Goal: Information Seeking & Learning: Learn about a topic

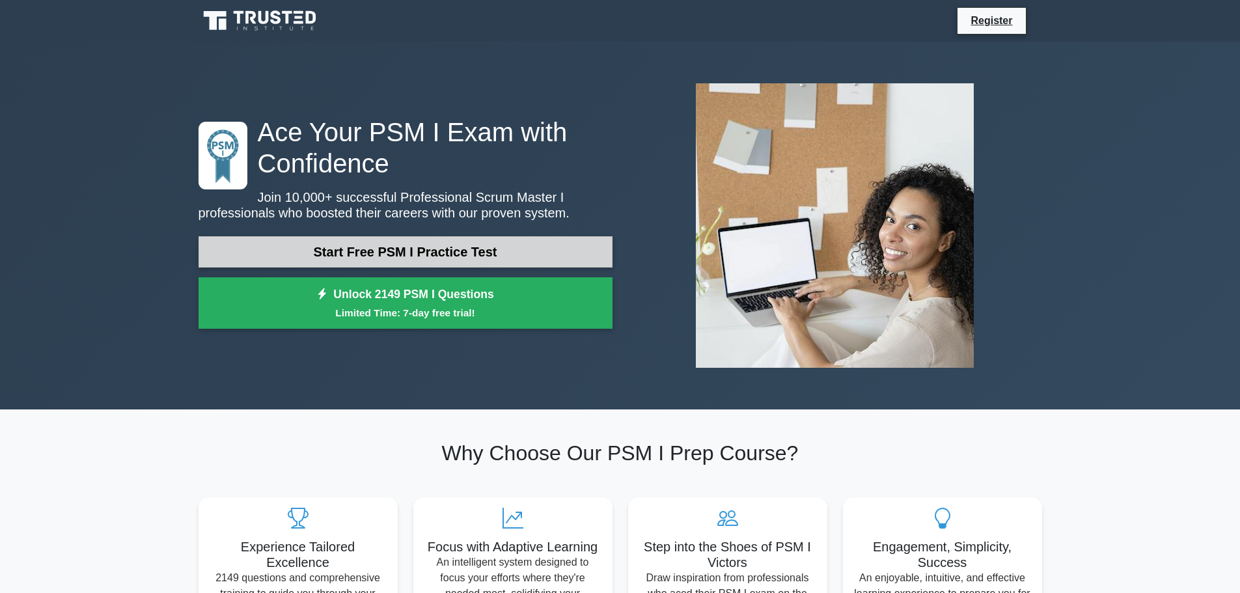
click at [468, 262] on link "Start Free PSM I Practice Test" at bounding box center [406, 251] width 414 height 31
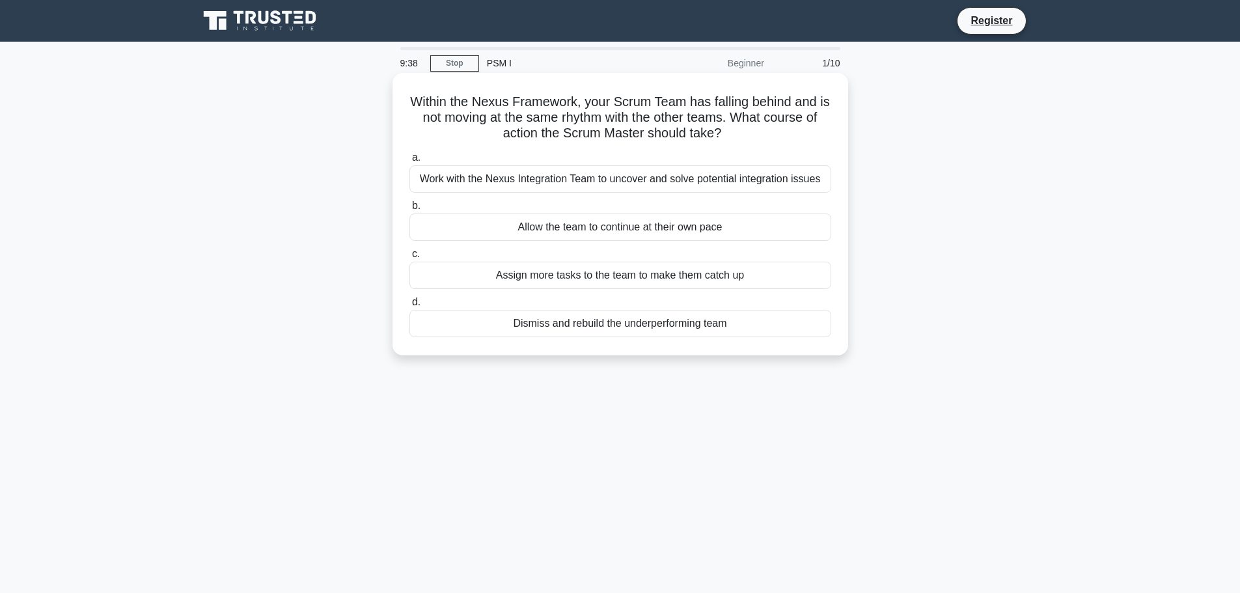
click at [486, 182] on div "Work with the Nexus Integration Team to uncover and solve potential integration…" at bounding box center [621, 178] width 422 height 27
click at [410, 162] on input "a. Work with the Nexus Integration Team to uncover and solve potential integrat…" at bounding box center [410, 158] width 0 height 8
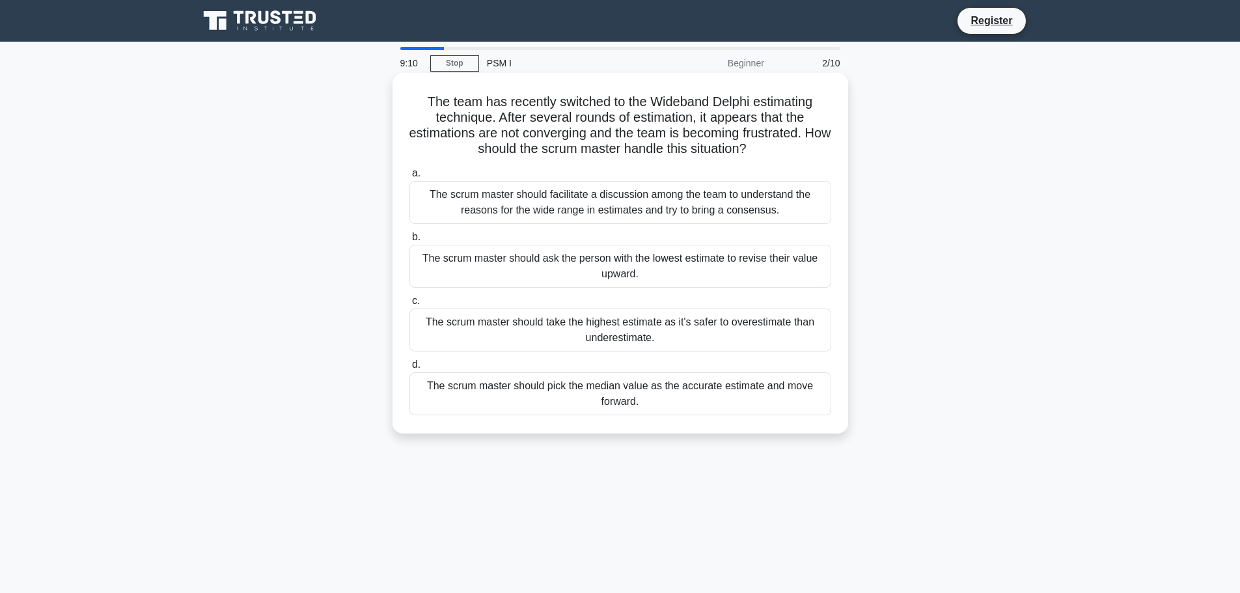
click at [664, 195] on div "The scrum master should facilitate a discussion among the team to understand th…" at bounding box center [621, 202] width 422 height 43
click at [410, 178] on input "a. The scrum master should facilitate a discussion among the team to understand…" at bounding box center [410, 173] width 0 height 8
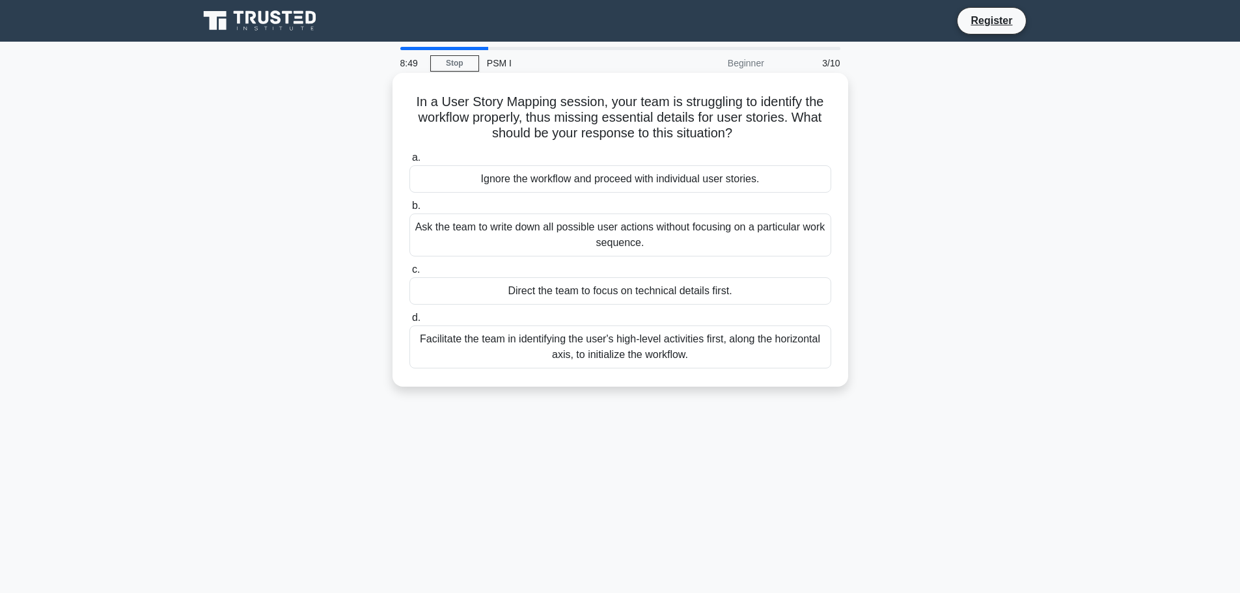
click at [484, 359] on div "Facilitate the team in identifying the user's high-level activities first, alon…" at bounding box center [621, 347] width 422 height 43
click at [410, 322] on input "d. Facilitate the team in identifying the user's high-level activities first, a…" at bounding box center [410, 318] width 0 height 8
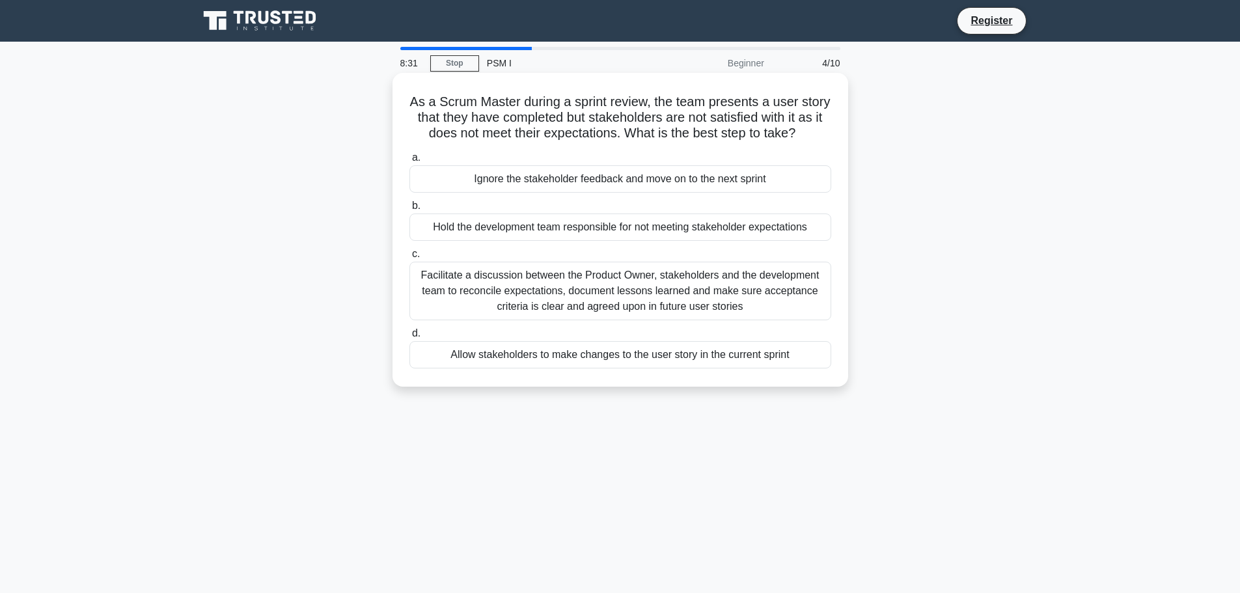
click at [467, 320] on div "Facilitate a discussion between the Product Owner, stakeholders and the develop…" at bounding box center [621, 291] width 422 height 59
click at [410, 258] on input "c. Facilitate a discussion between the Product Owner, stakeholders and the deve…" at bounding box center [410, 254] width 0 height 8
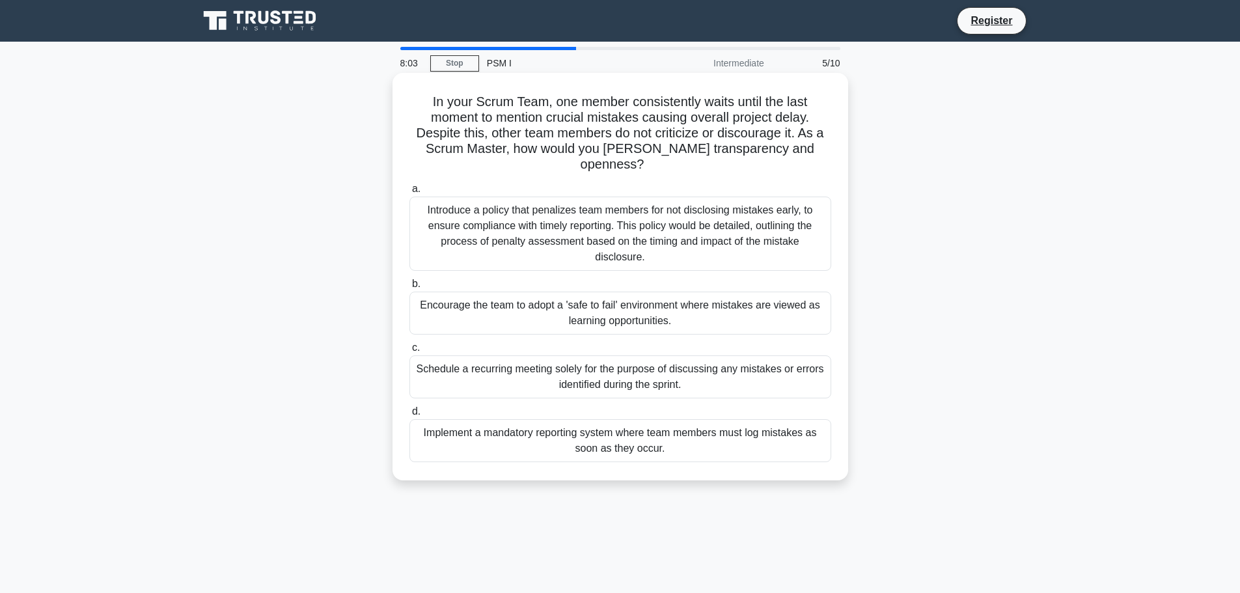
click at [549, 292] on div "Encourage the team to adopt a 'safe to fail' environment where mistakes are vie…" at bounding box center [621, 313] width 422 height 43
click at [410, 288] on input "b. Encourage the team to adopt a 'safe to fail' environment where mistakes are …" at bounding box center [410, 284] width 0 height 8
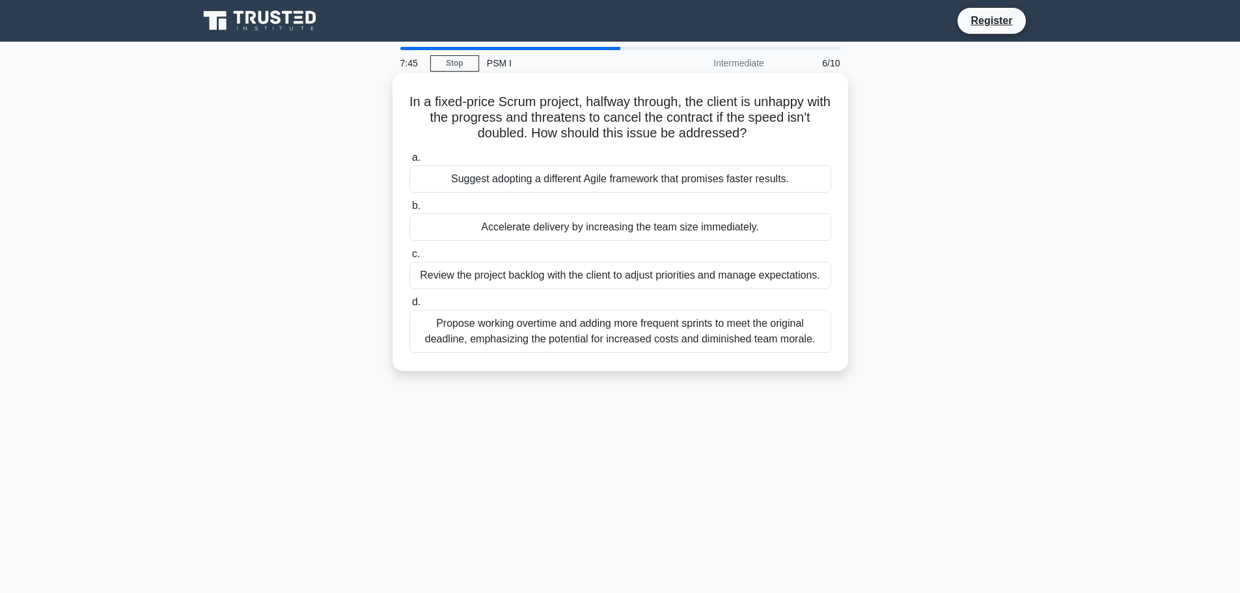
click at [573, 277] on div "Review the project backlog with the client to adjust priorities and manage expe…" at bounding box center [621, 275] width 422 height 27
click at [410, 258] on input "c. Review the project backlog with the client to adjust priorities and manage e…" at bounding box center [410, 254] width 0 height 8
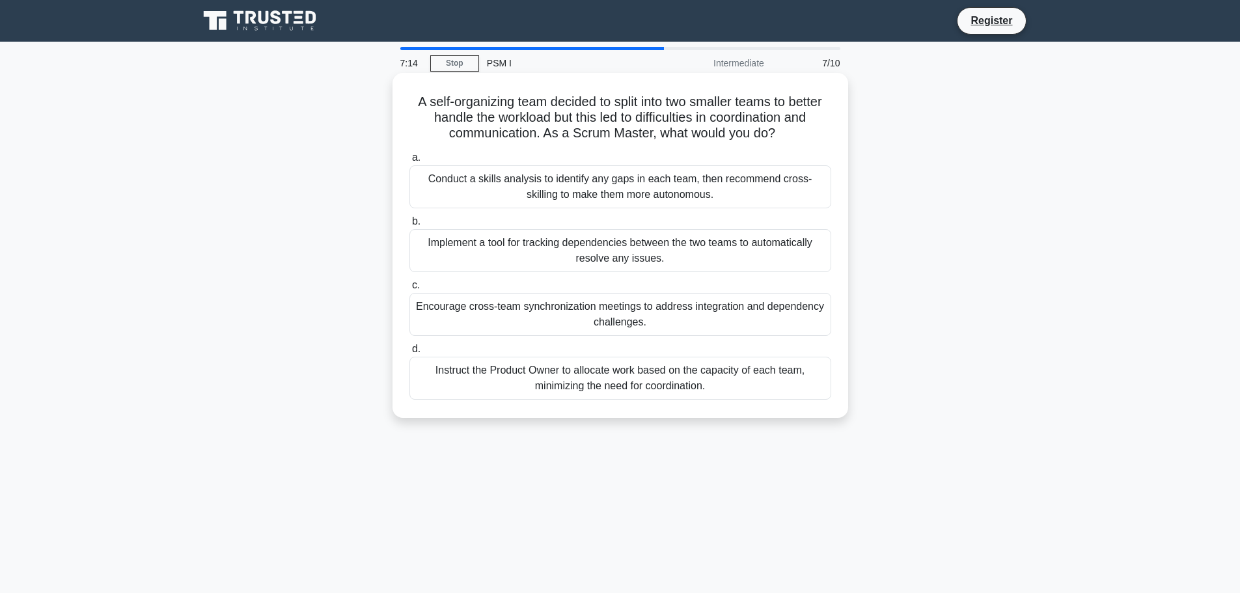
click at [562, 320] on div "Encourage cross-team synchronization meetings to address integration and depend…" at bounding box center [621, 314] width 422 height 43
click at [410, 290] on input "c. Encourage cross-team synchronization meetings to address integration and dep…" at bounding box center [410, 285] width 0 height 8
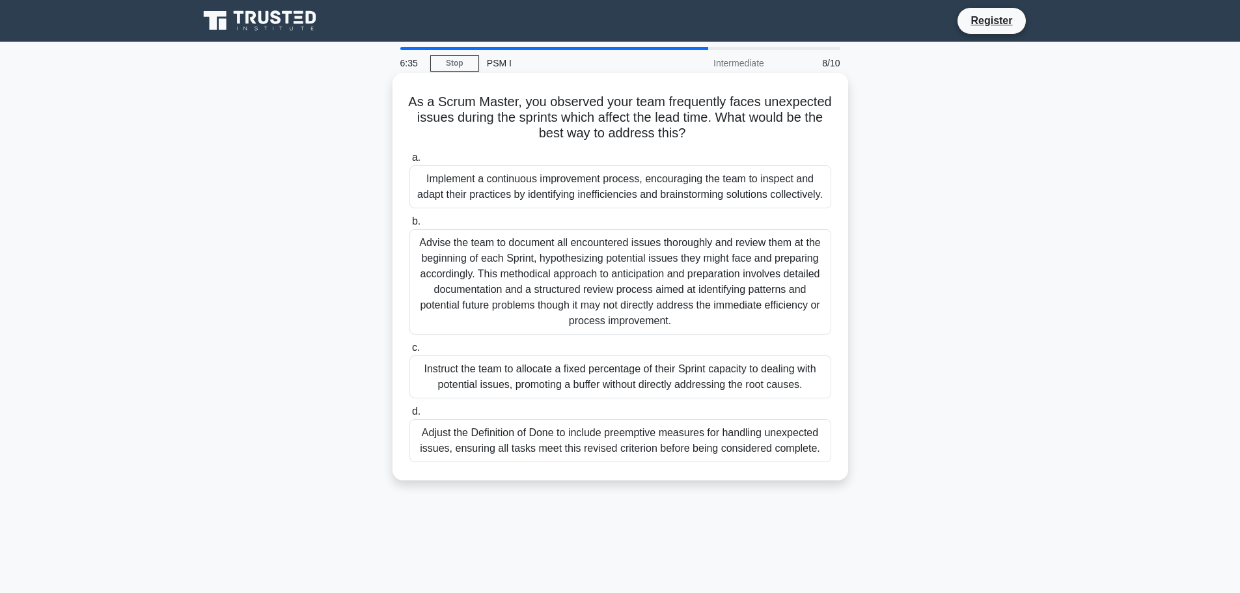
click at [542, 186] on div "Implement a continuous improvement process, encouraging the team to inspect and…" at bounding box center [621, 186] width 422 height 43
click at [410, 162] on input "a. Implement a continuous improvement process, encouraging the team to inspect …" at bounding box center [410, 158] width 0 height 8
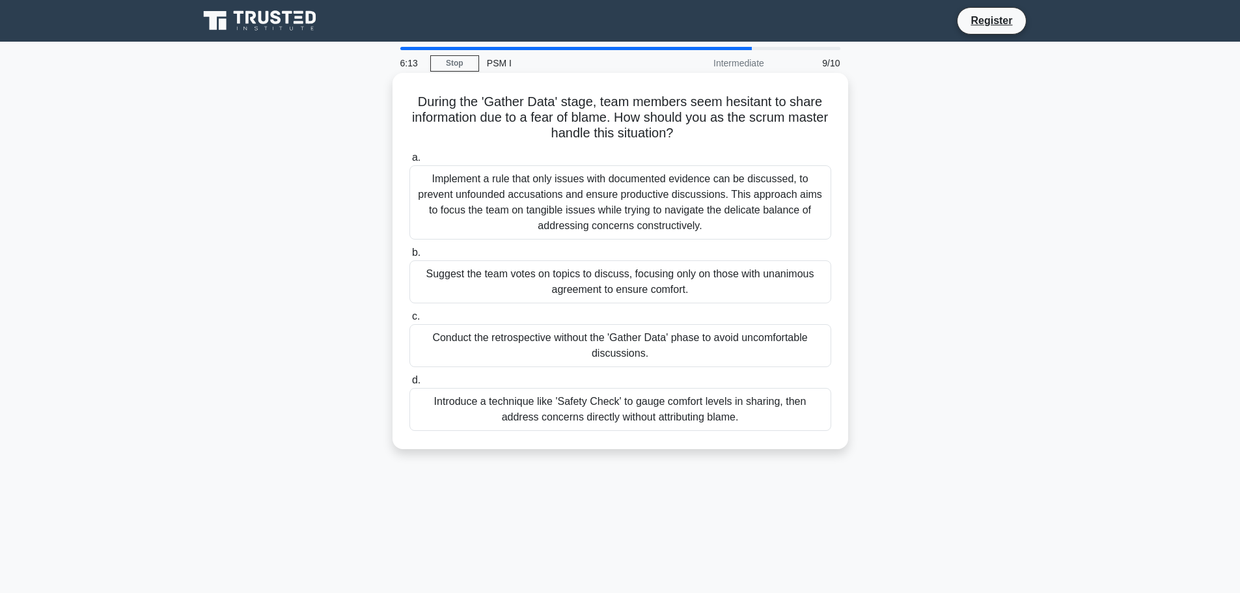
click at [536, 329] on div "Conduct the retrospective without the 'Gather Data' phase to avoid uncomfortabl…" at bounding box center [621, 345] width 422 height 43
click at [410, 321] on input "c. Conduct the retrospective without the 'Gather Data' phase to avoid uncomfort…" at bounding box center [410, 317] width 0 height 8
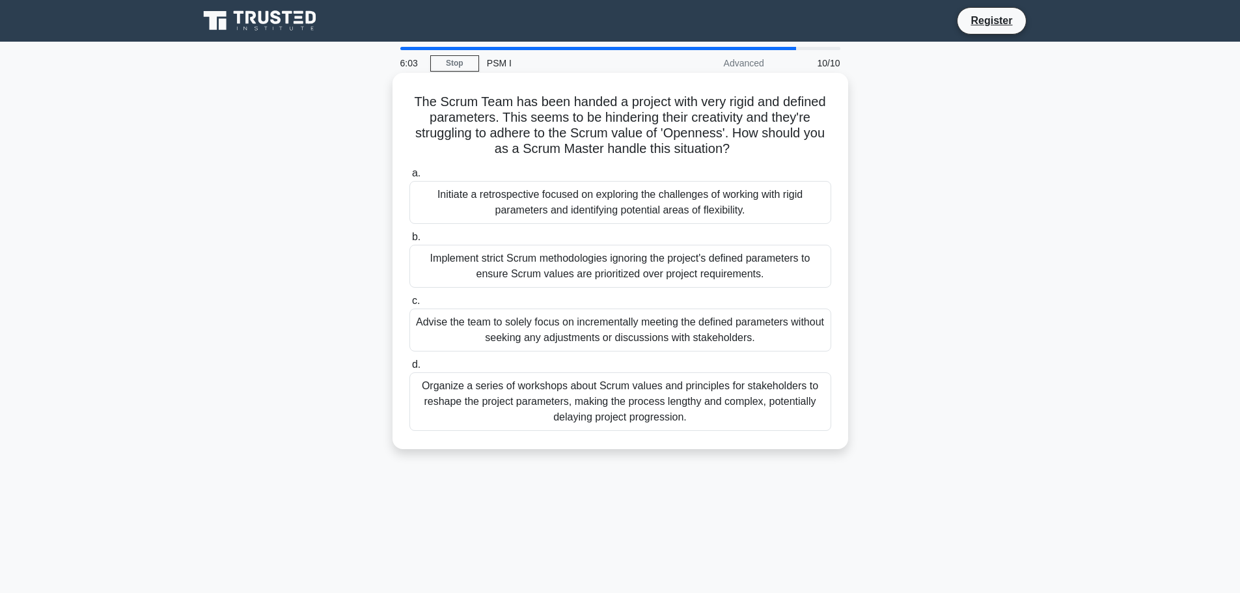
click at [462, 206] on div "Initiate a retrospective focused on exploring the challenges of working with ri…" at bounding box center [621, 202] width 422 height 43
click at [410, 178] on input "a. Initiate a retrospective focused on exploring the challenges of working with…" at bounding box center [410, 173] width 0 height 8
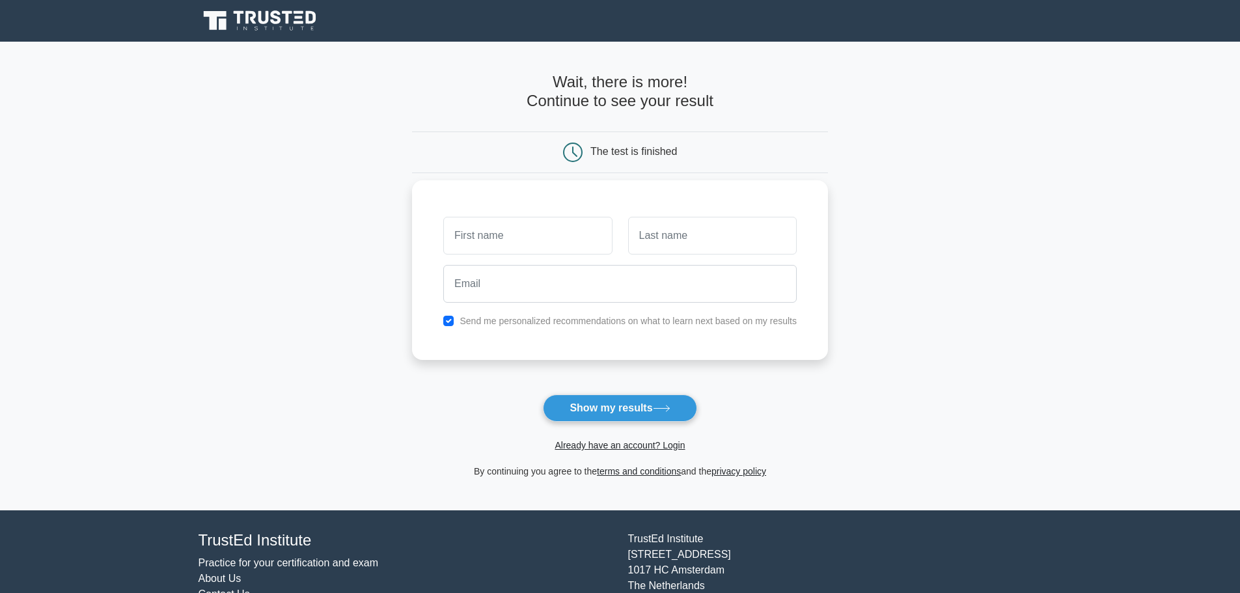
click at [533, 242] on input "text" at bounding box center [527, 236] width 169 height 38
click at [363, 242] on main "Wait, there is more! Continue to see your result The test is finished and the" at bounding box center [620, 276] width 1240 height 469
click at [633, 405] on button "Show my results" at bounding box center [620, 408] width 154 height 27
click at [518, 246] on input "text" at bounding box center [527, 236] width 169 height 38
type input "a"
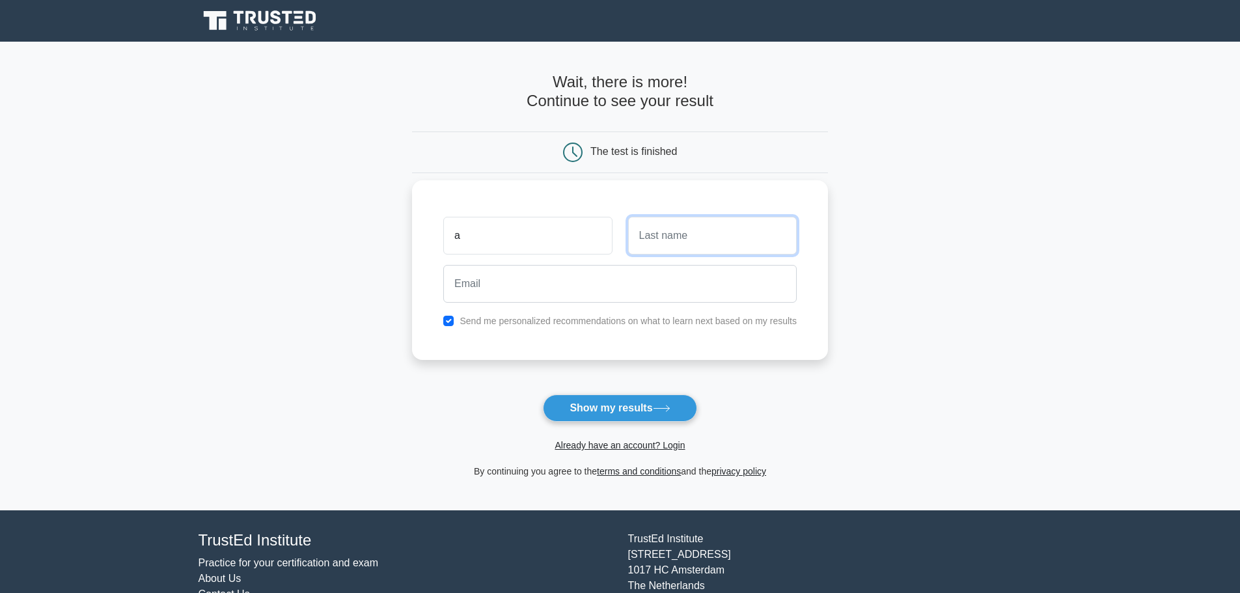
click at [686, 238] on input "text" at bounding box center [712, 236] width 169 height 38
type input "s"
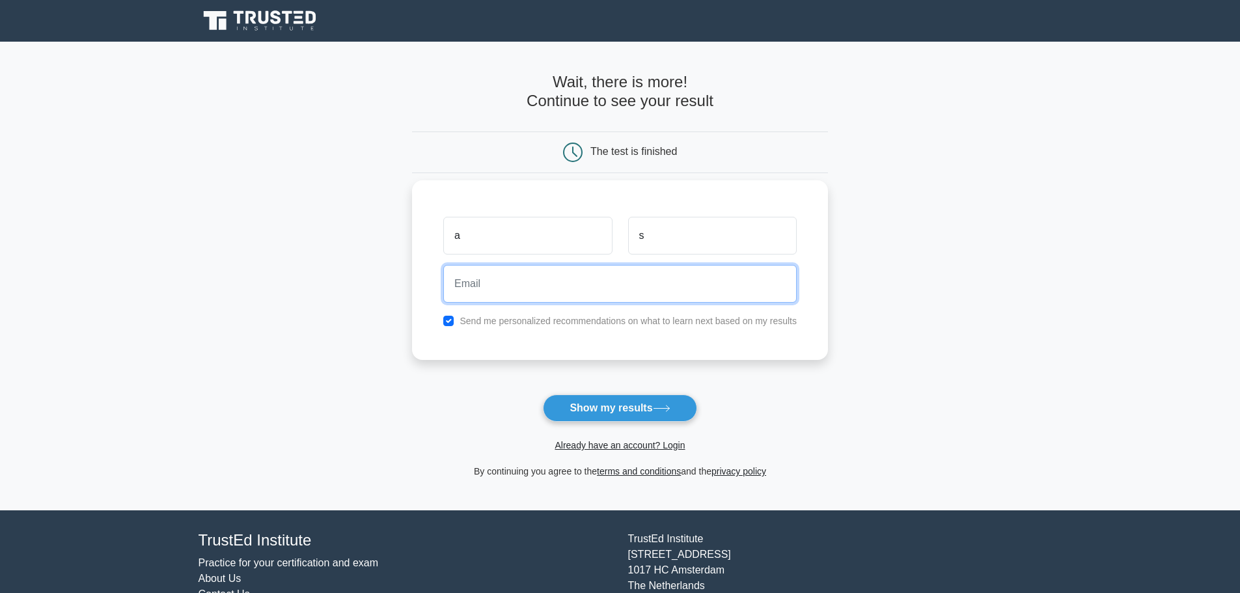
drag, startPoint x: 583, startPoint y: 273, endPoint x: 578, endPoint y: 282, distance: 9.6
click at [578, 282] on input "email" at bounding box center [620, 284] width 354 height 38
type input "[EMAIL_ADDRESS][DOMAIN_NAME]"
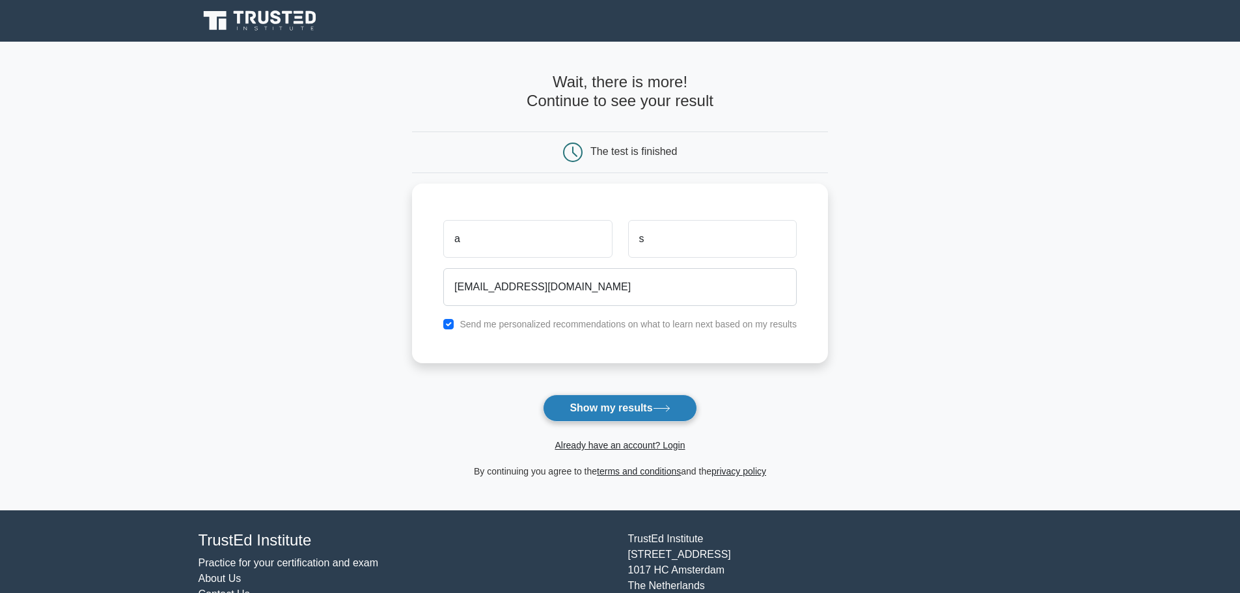
click at [626, 410] on button "Show my results" at bounding box center [620, 408] width 154 height 27
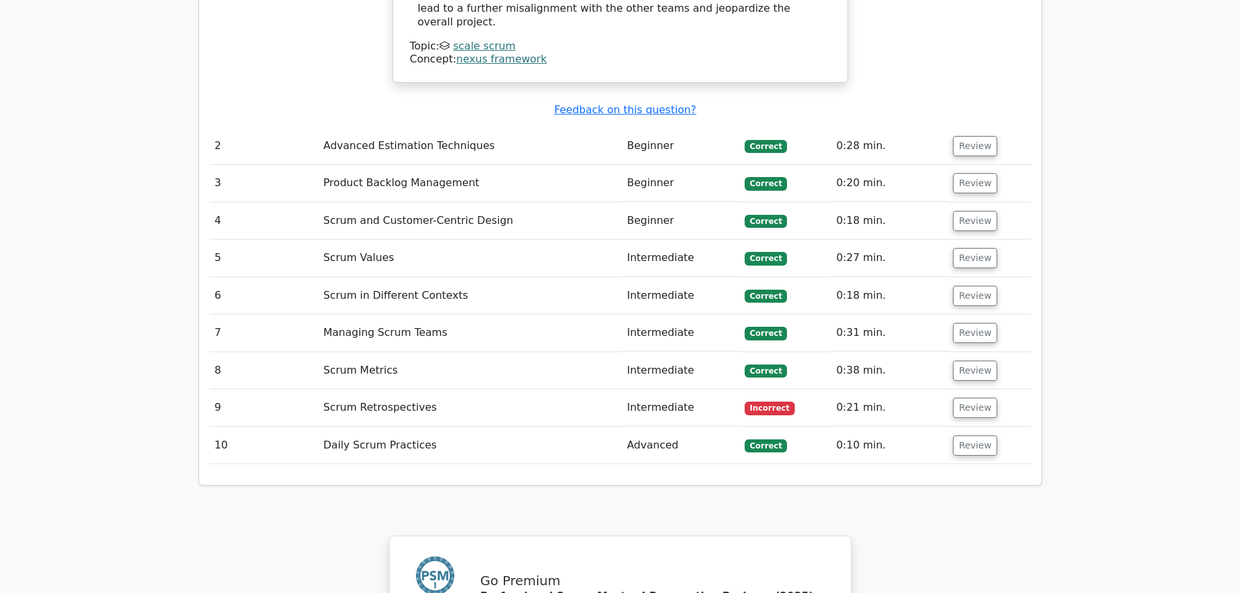
scroll to position [1632, 0]
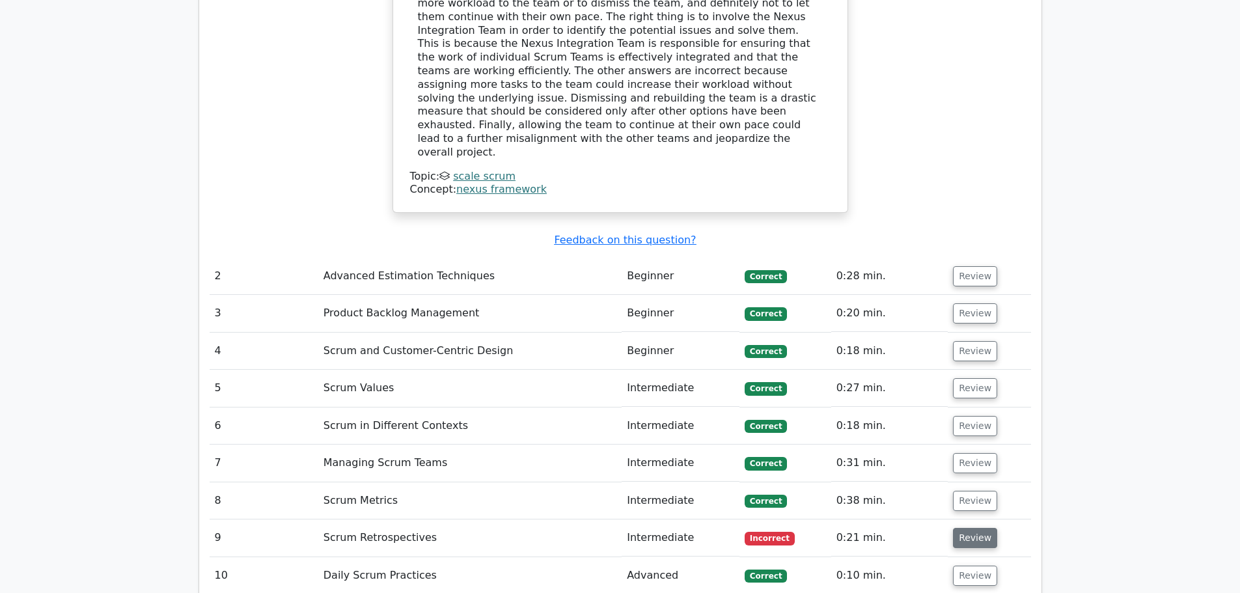
click at [962, 528] on button "Review" at bounding box center [975, 538] width 44 height 20
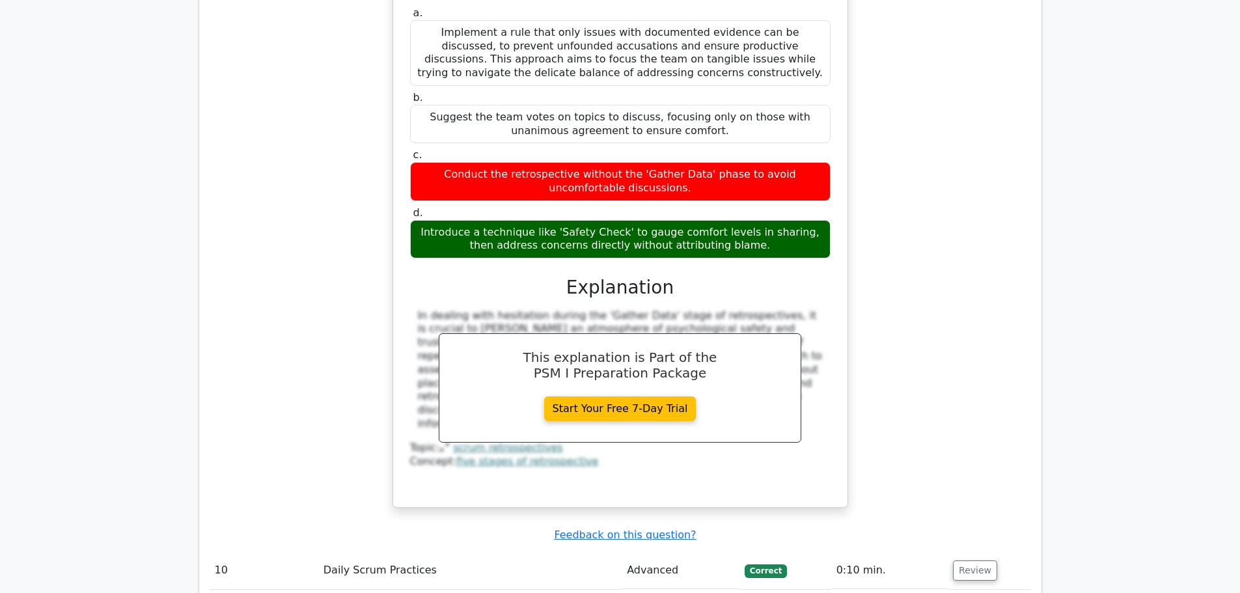
scroll to position [1958, 0]
